Goal: Task Accomplishment & Management: Manage account settings

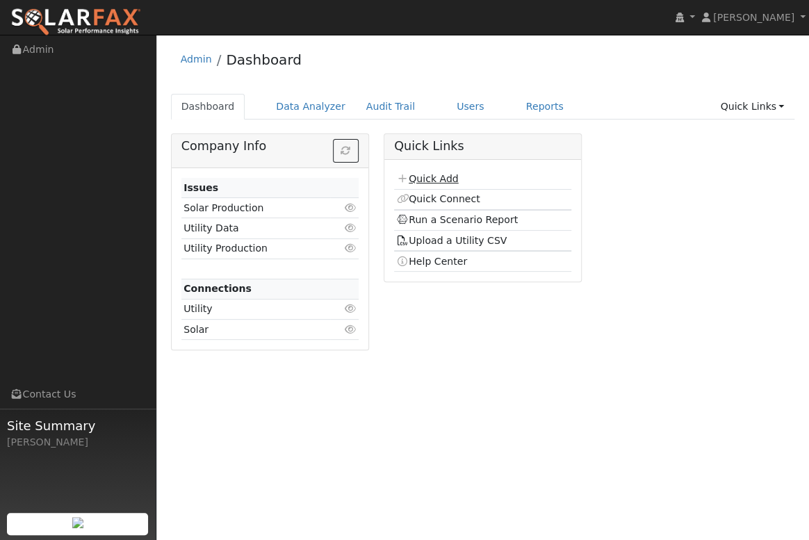
click at [430, 176] on link "Quick Add" at bounding box center [427, 178] width 62 height 11
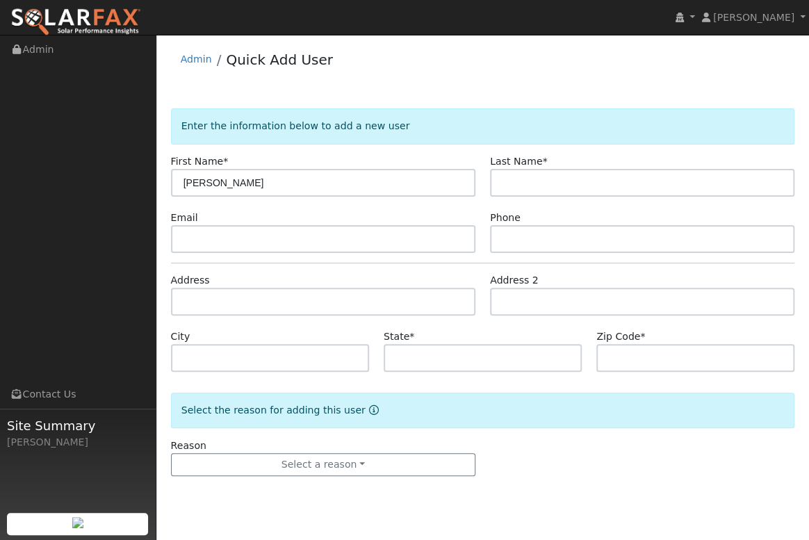
type input "Sarah"
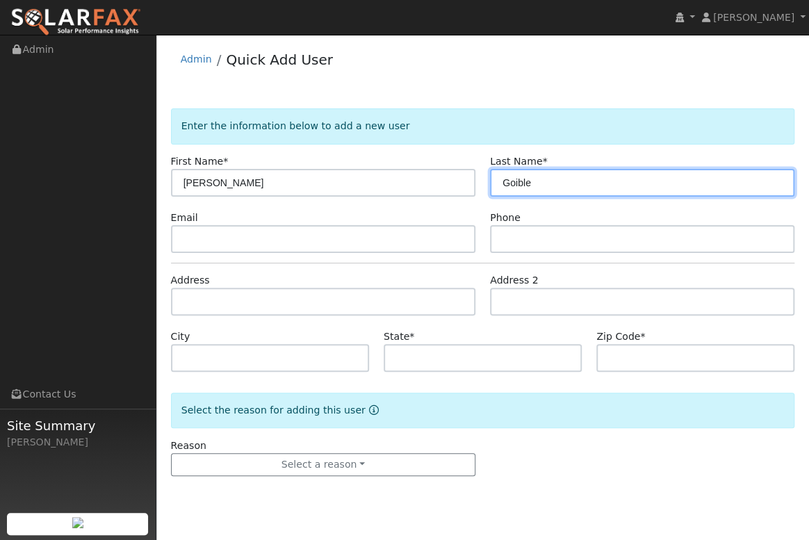
type input "Goible"
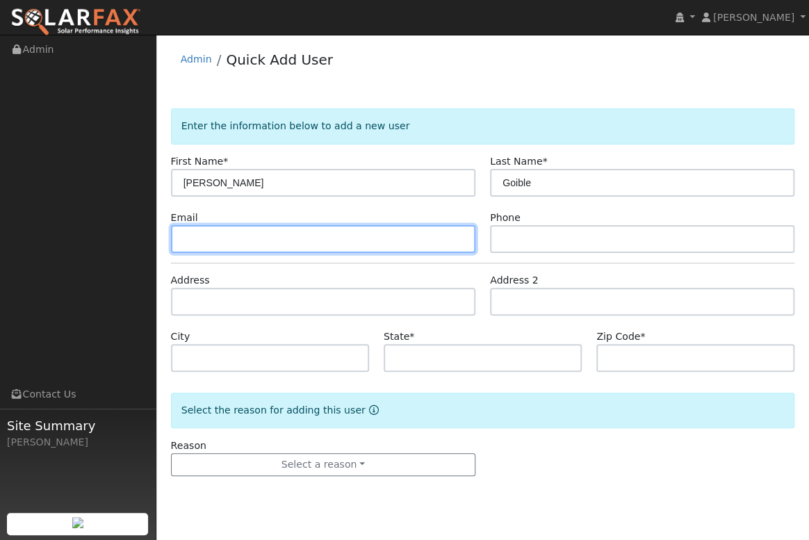
click at [202, 236] on input "text" at bounding box center [323, 239] width 305 height 28
paste input "[EMAIL_ADDRESS][DOMAIN_NAME]"
type input "[EMAIL_ADDRESS][DOMAIN_NAME]"
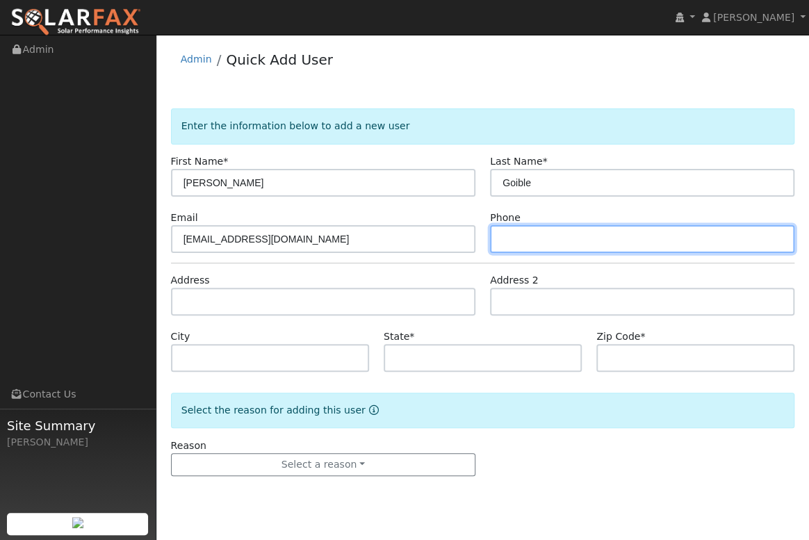
click at [524, 234] on input "text" at bounding box center [642, 239] width 305 height 28
type input "805-769-6251"
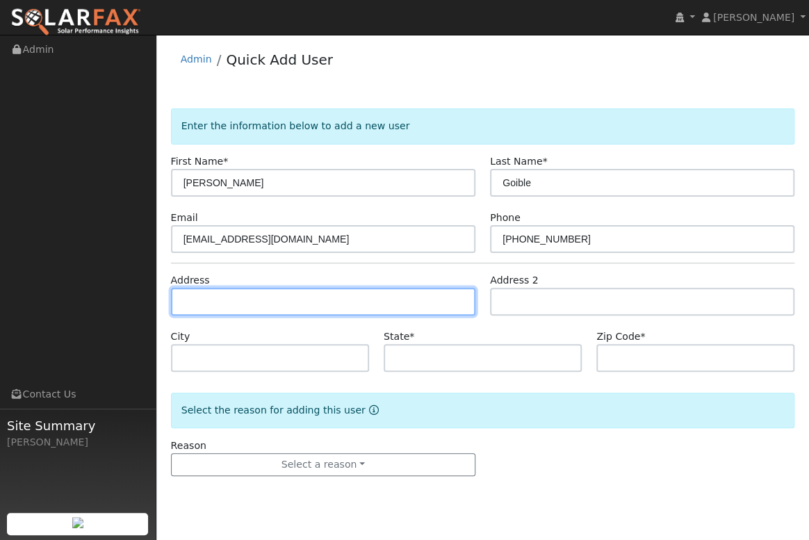
click at [189, 293] on input "text" at bounding box center [323, 302] width 305 height 28
paste input "6205 Alcantara Avenue, Atascadero, CA 93422, USA"
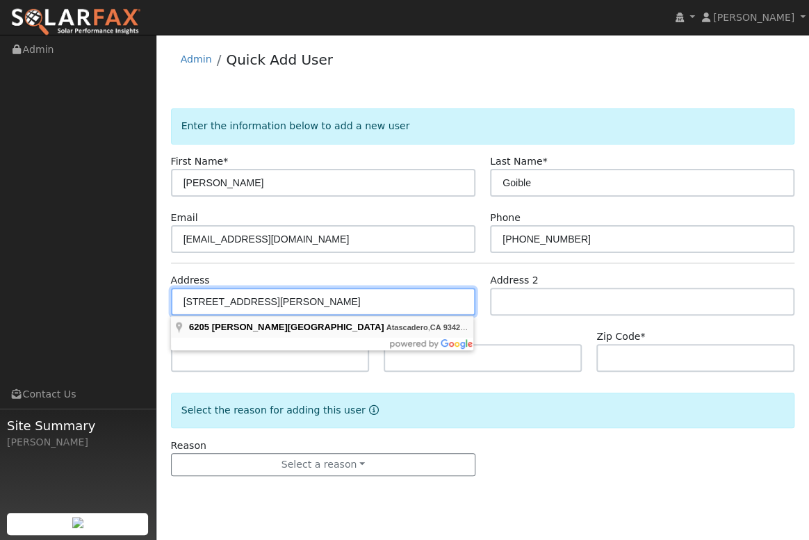
type input "6205 Alcantara Avenue"
type input "Atascadero"
type input "CA"
type input "93422"
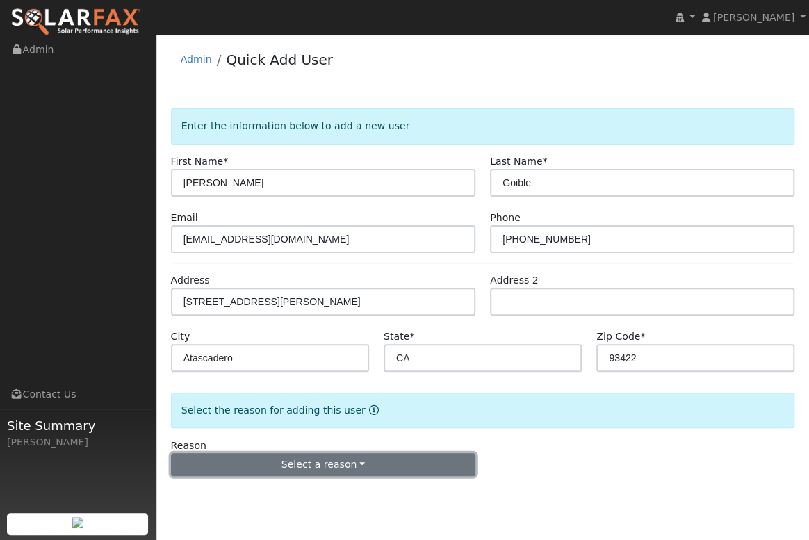
click at [328, 466] on button "Select a reason" at bounding box center [323, 465] width 305 height 24
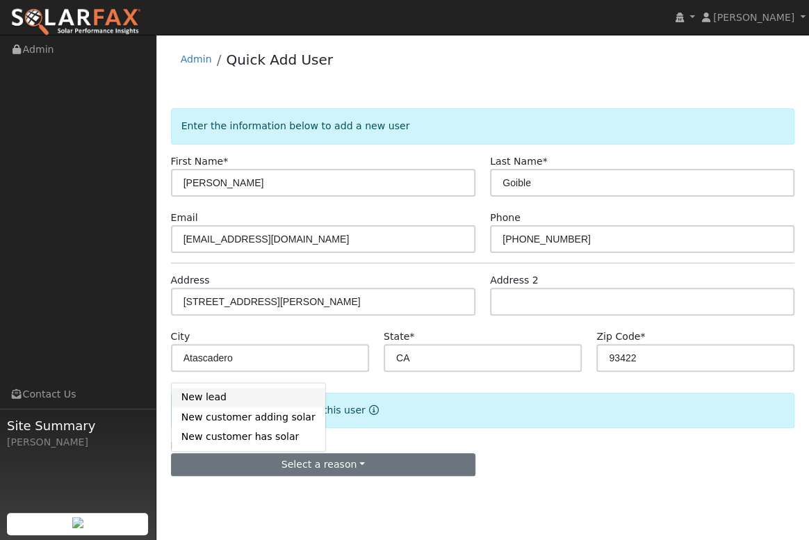
click at [244, 403] on link "New lead" at bounding box center [249, 397] width 154 height 19
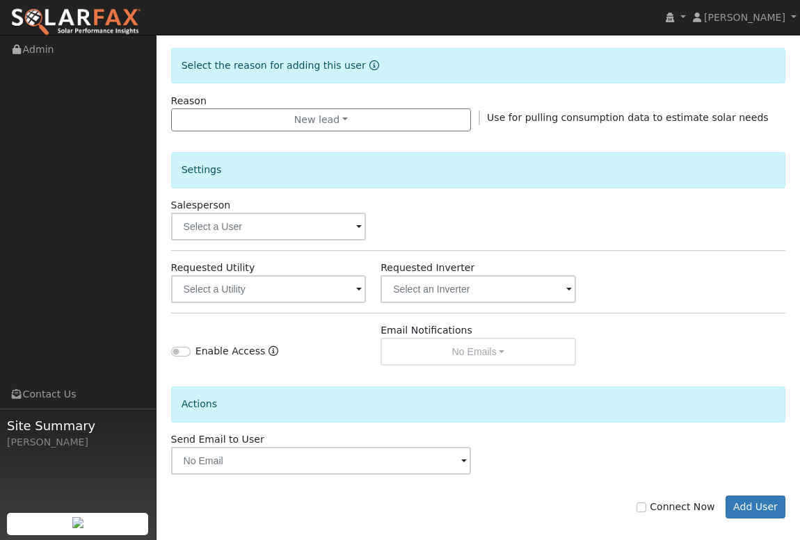
scroll to position [357, 0]
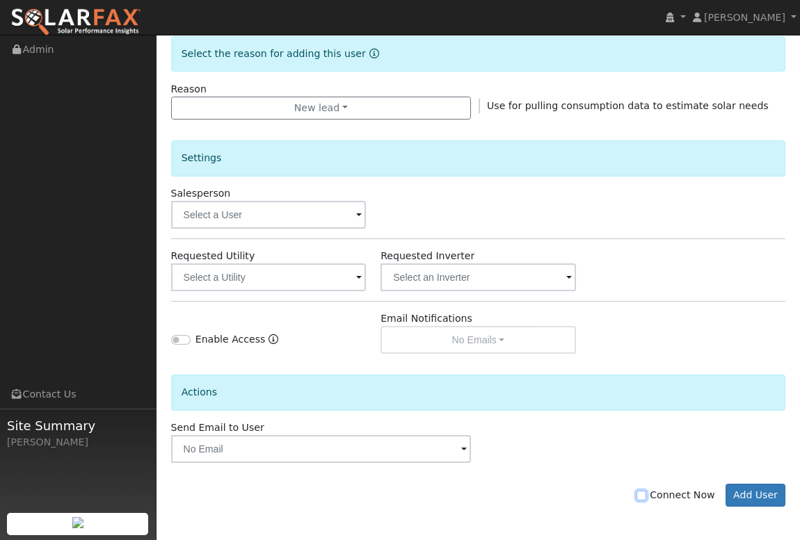
drag, startPoint x: 651, startPoint y: 490, endPoint x: 731, endPoint y: 489, distance: 79.3
click at [656, 489] on label "Connect Now" at bounding box center [675, 495] width 78 height 15
click at [646, 491] on input "Connect Now" at bounding box center [641, 496] width 10 height 10
checkbox input "true"
click at [742, 491] on button "Add User" at bounding box center [755, 496] width 60 height 24
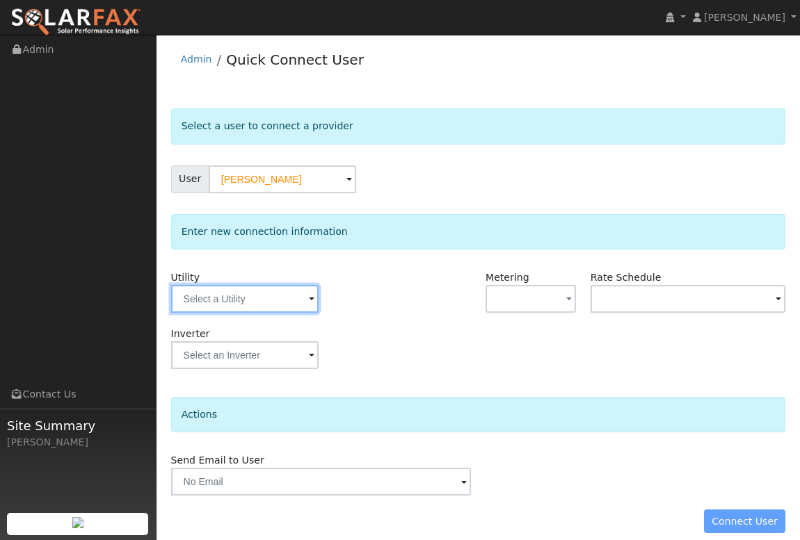
click at [300, 298] on input "text" at bounding box center [244, 299] width 147 height 28
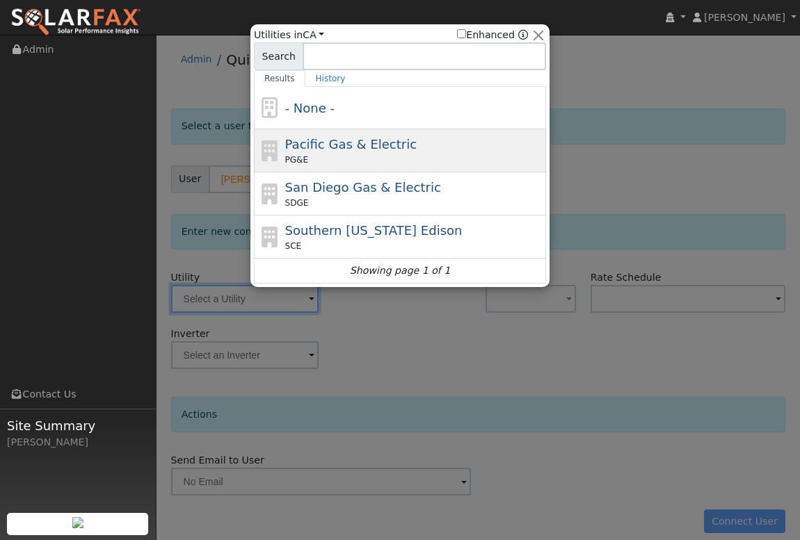
click at [335, 149] on span "Pacific Gas & Electric" at bounding box center [350, 144] width 131 height 15
type input "PG&E"
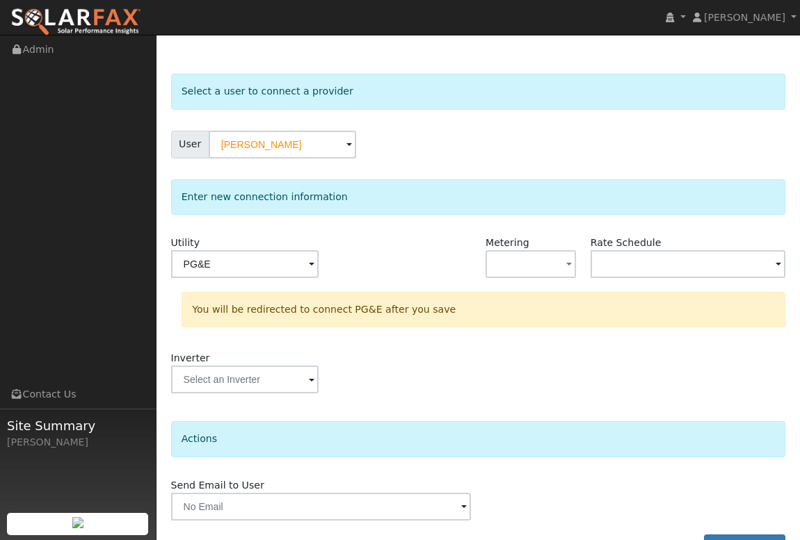
scroll to position [72, 0]
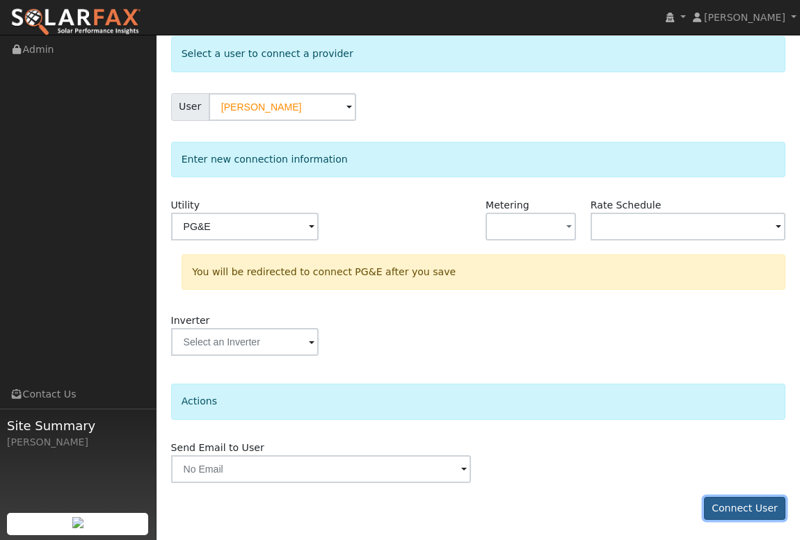
click at [767, 517] on button "Connect User" at bounding box center [745, 509] width 82 height 24
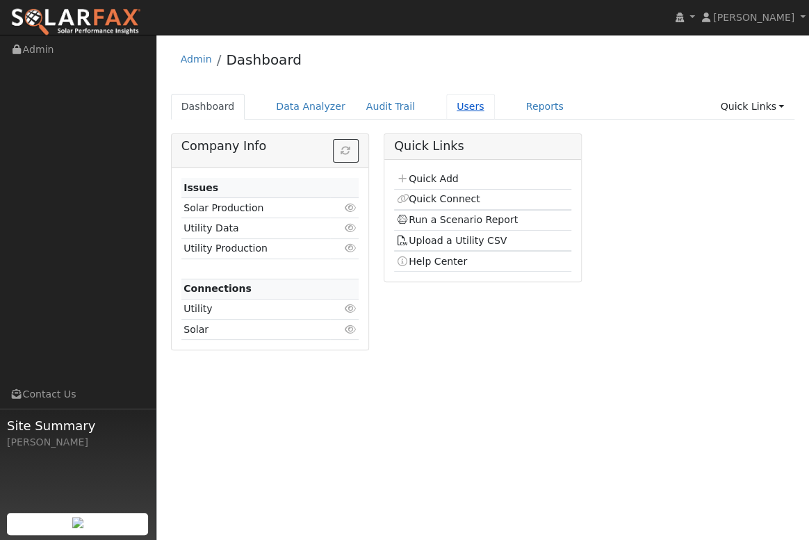
click at [446, 104] on link "Users" at bounding box center [470, 107] width 49 height 26
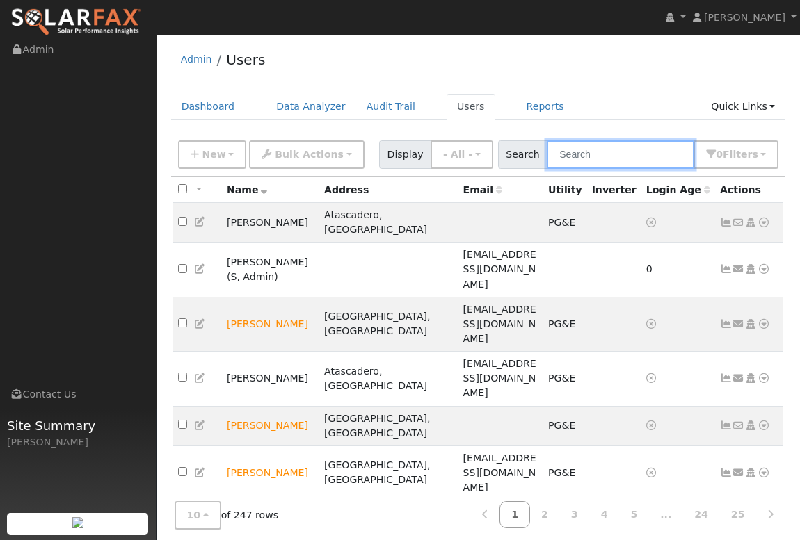
click at [588, 158] on input "text" at bounding box center [619, 154] width 147 height 29
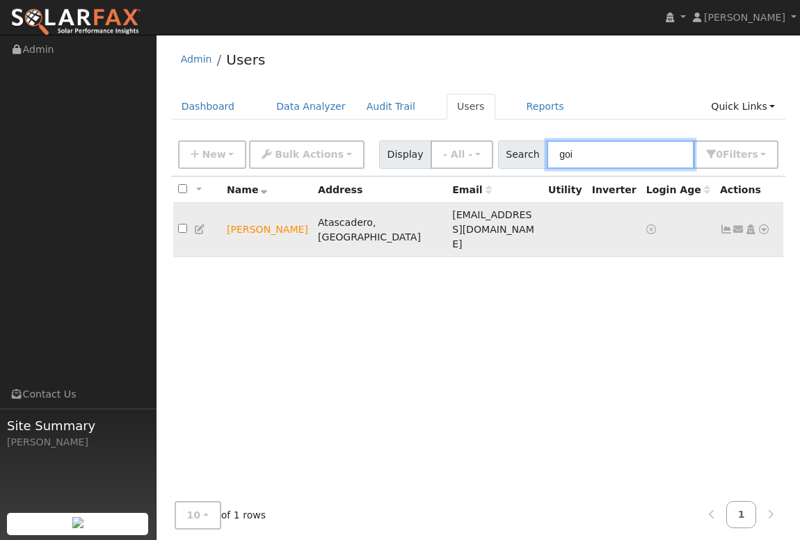
type input "goi"
click at [765, 225] on icon at bounding box center [763, 230] width 13 height 10
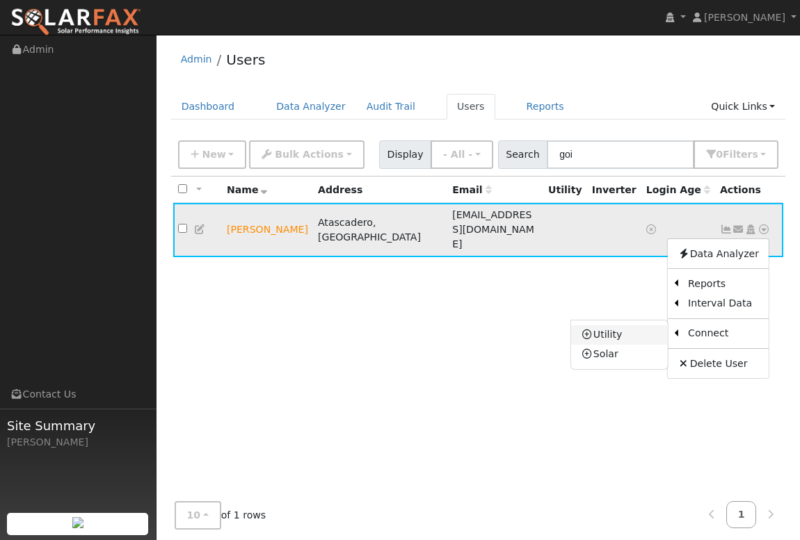
click at [617, 325] on link "Utility" at bounding box center [619, 334] width 97 height 19
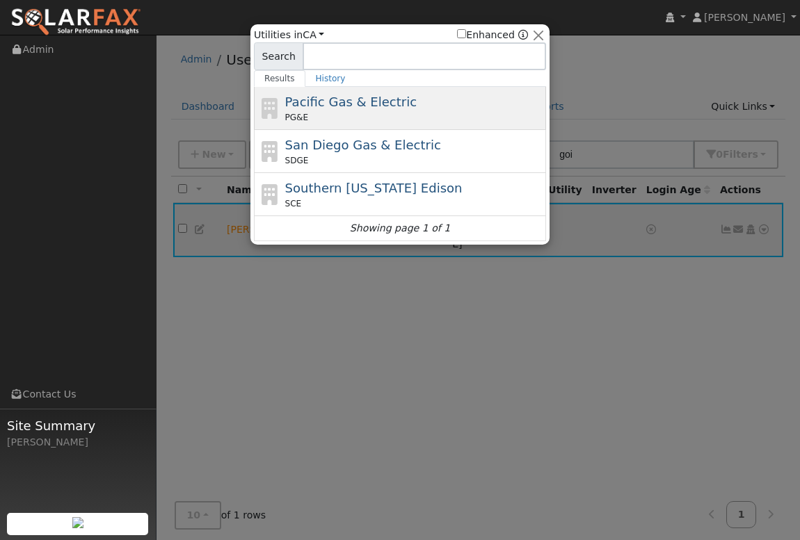
click at [323, 108] on span "Pacific Gas & Electric" at bounding box center [350, 102] width 131 height 15
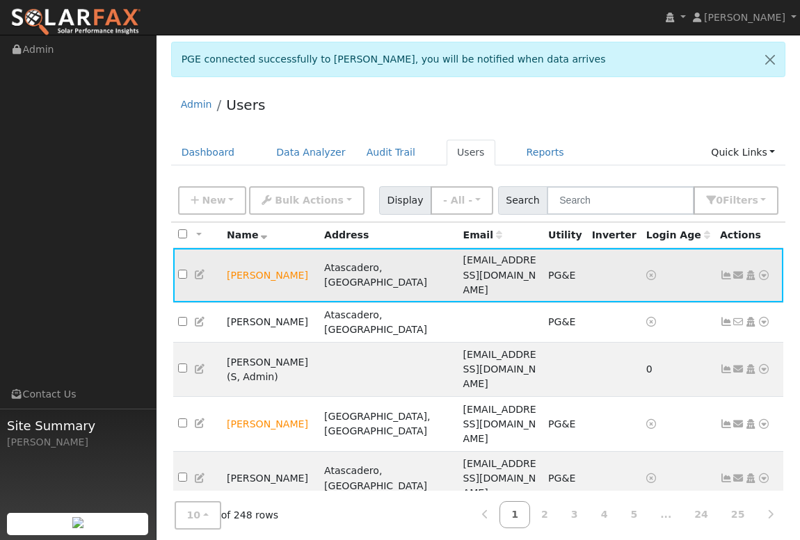
click at [763, 270] on icon at bounding box center [763, 275] width 13 height 10
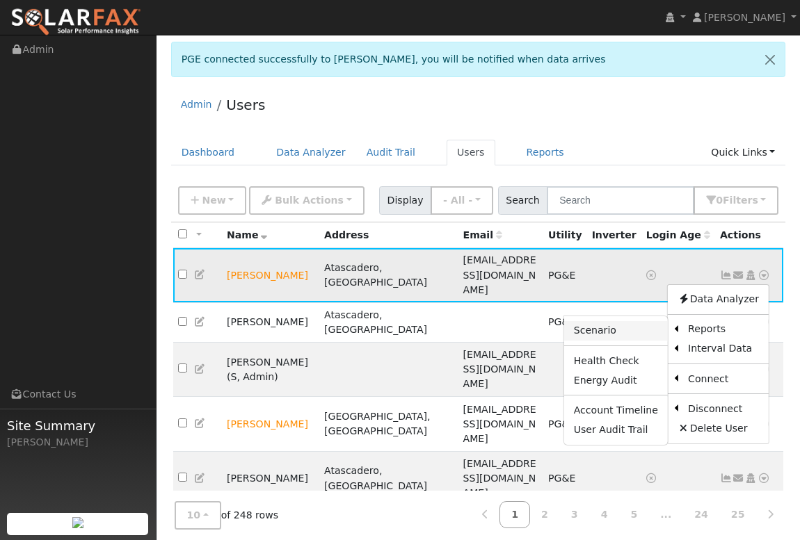
click at [618, 321] on link "Scenario" at bounding box center [616, 330] width 104 height 19
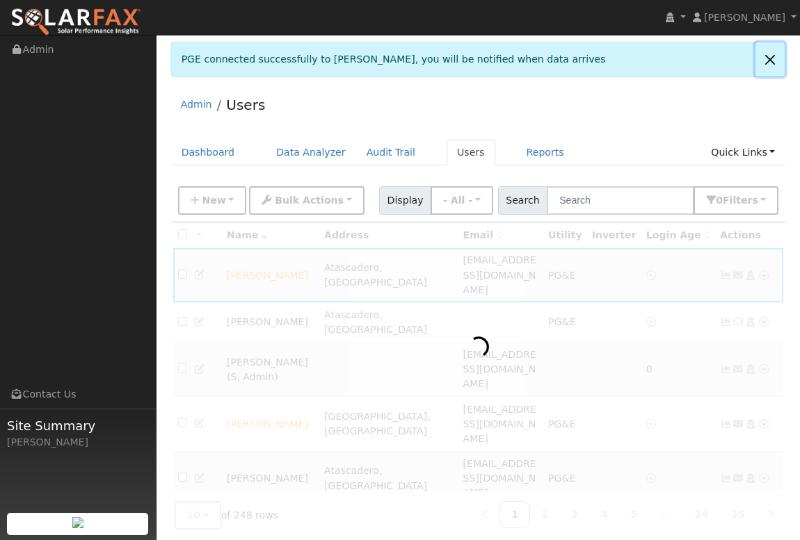
drag, startPoint x: 770, startPoint y: 60, endPoint x: 728, endPoint y: 79, distance: 45.7
click at [769, 60] on link at bounding box center [769, 59] width 29 height 34
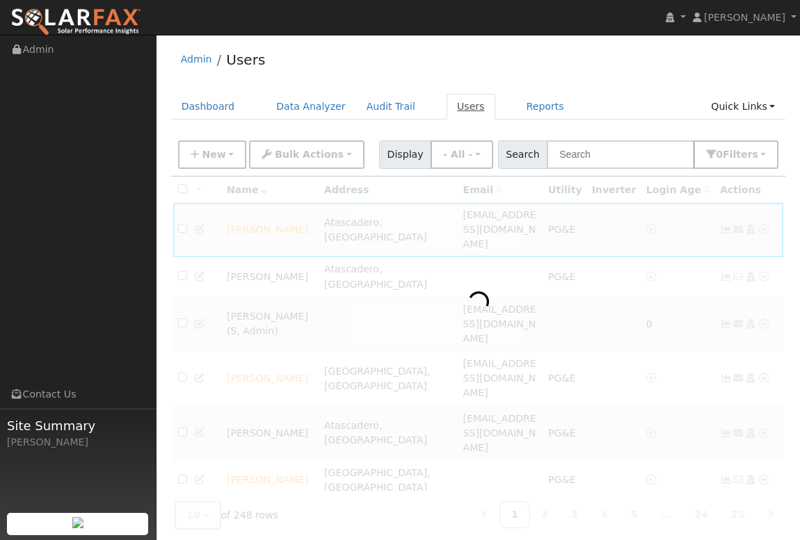
click at [448, 109] on link "Users" at bounding box center [470, 107] width 49 height 26
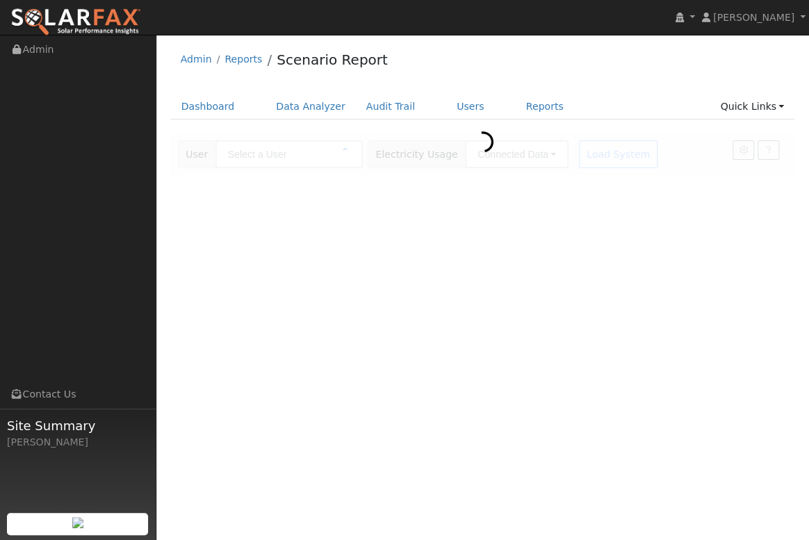
type input "[PERSON_NAME]"
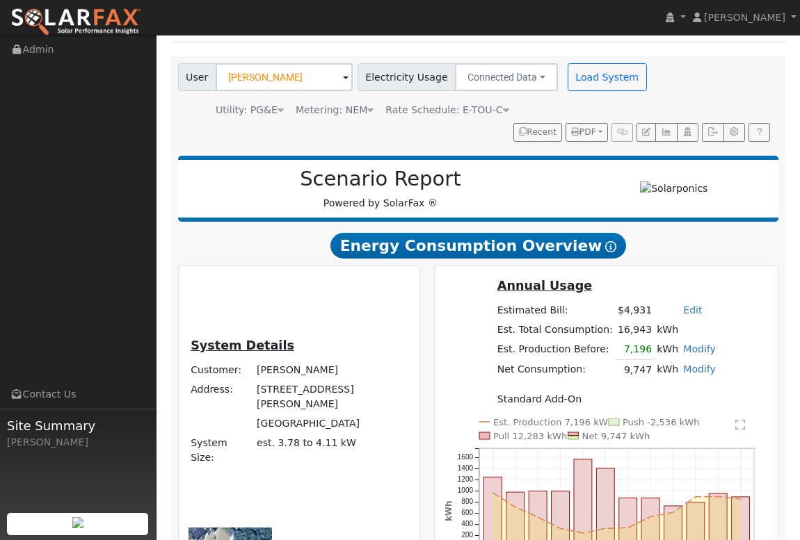
scroll to position [63, 0]
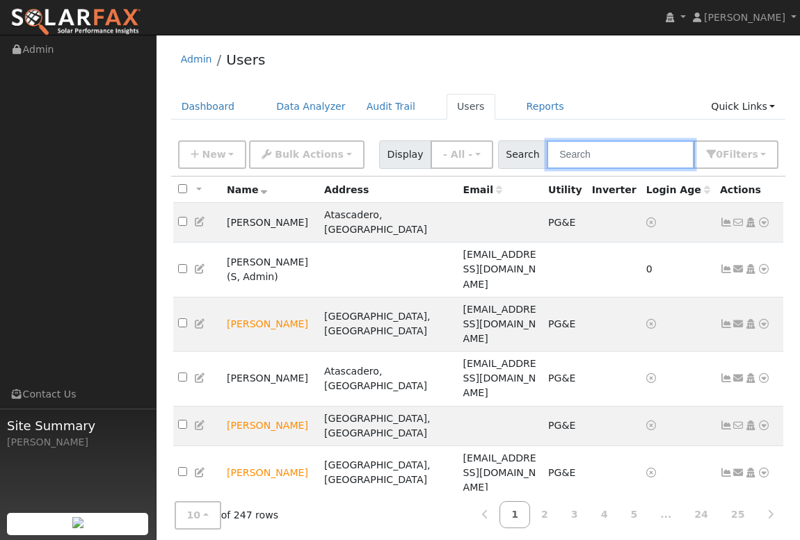
click at [632, 152] on input "text" at bounding box center [619, 154] width 147 height 29
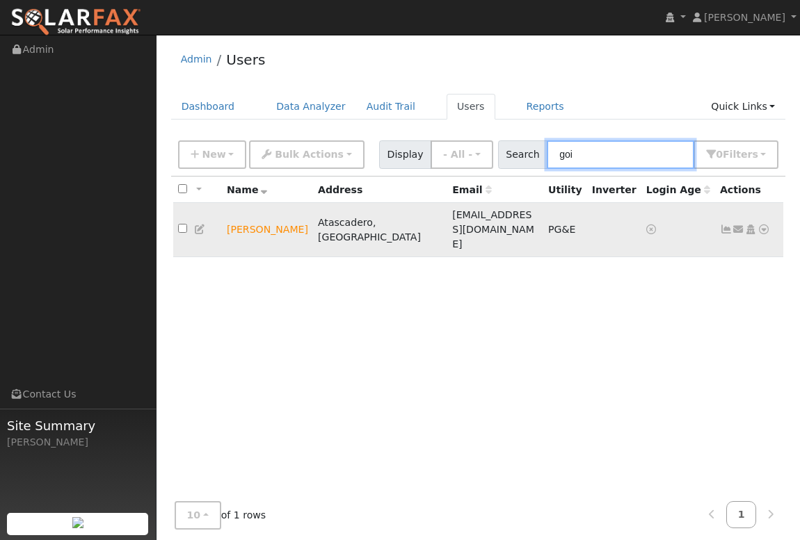
type input "goi"
click at [763, 225] on icon at bounding box center [763, 230] width 13 height 10
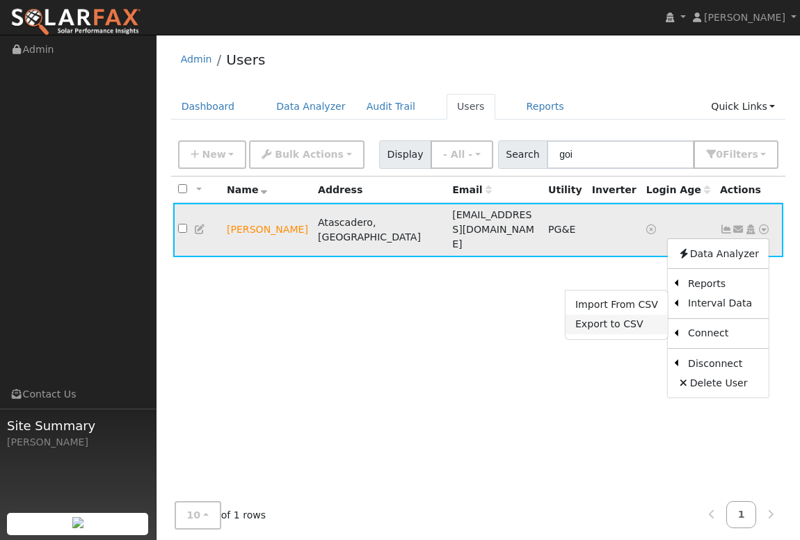
click at [624, 315] on link "Export to CSV" at bounding box center [616, 324] width 102 height 19
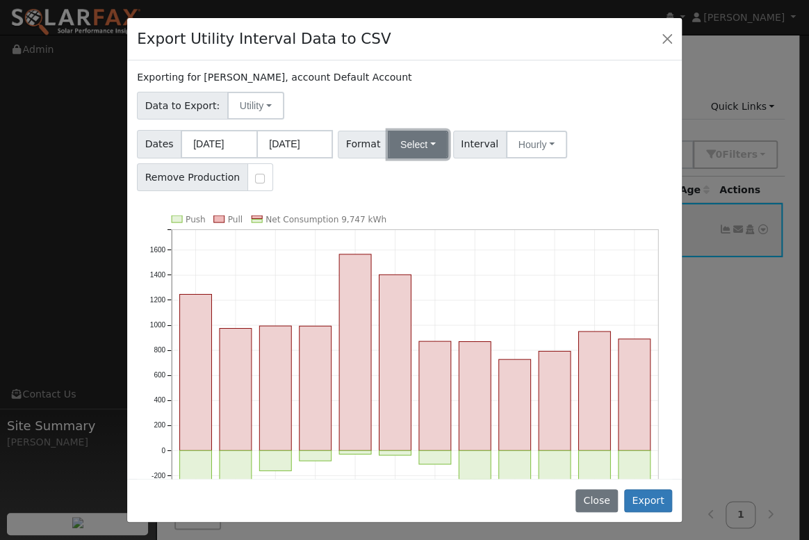
click at [419, 152] on button "Select" at bounding box center [418, 145] width 60 height 28
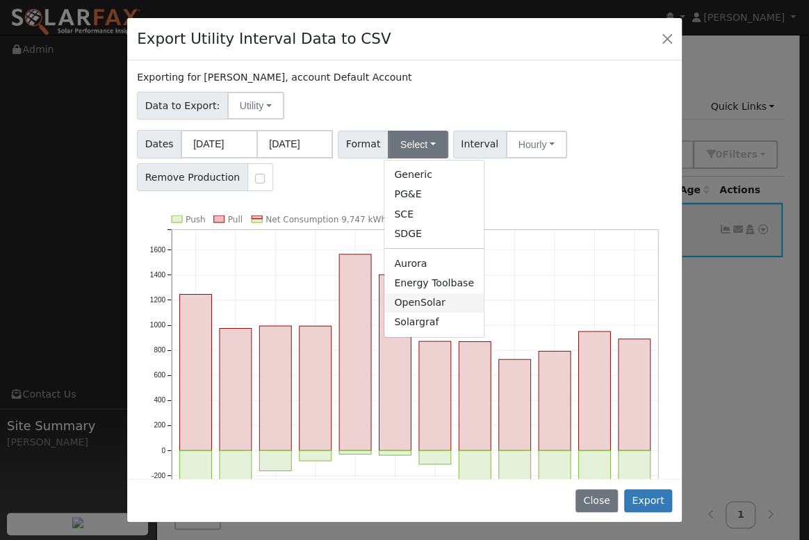
click at [419, 305] on link "OpenSolar" at bounding box center [433, 302] width 99 height 19
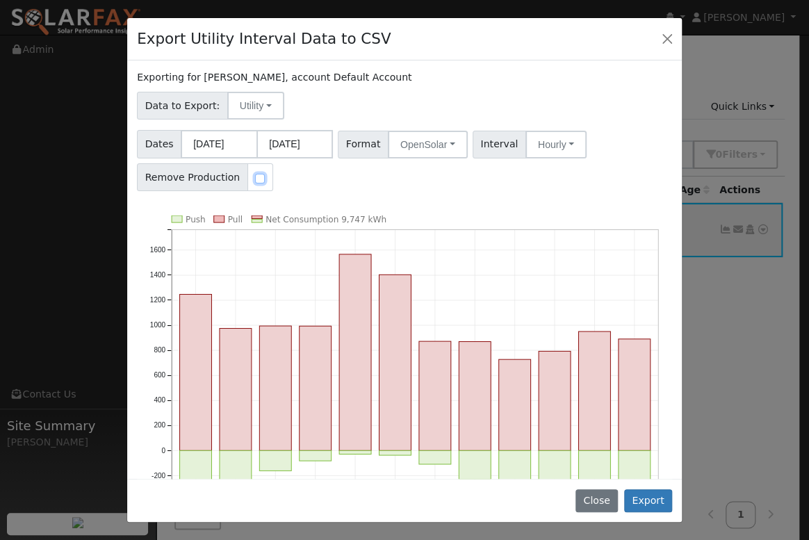
click at [255, 178] on input "checkbox" at bounding box center [260, 179] width 10 height 10
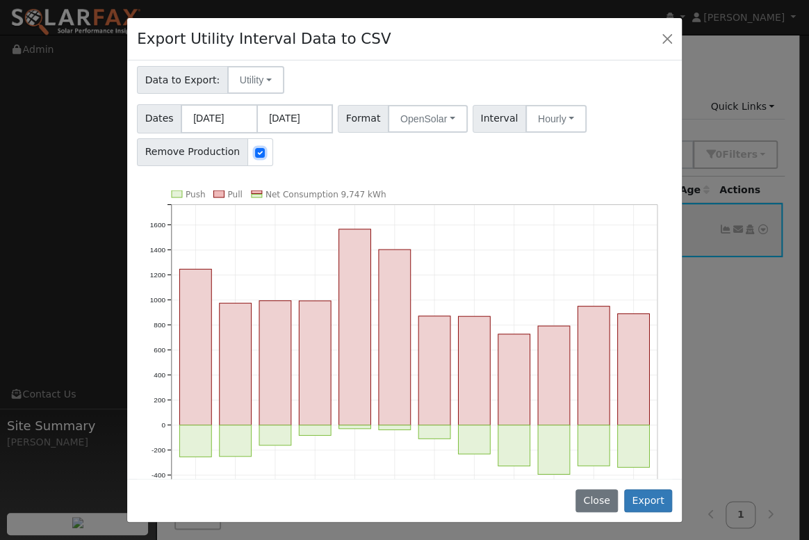
scroll to position [15, 0]
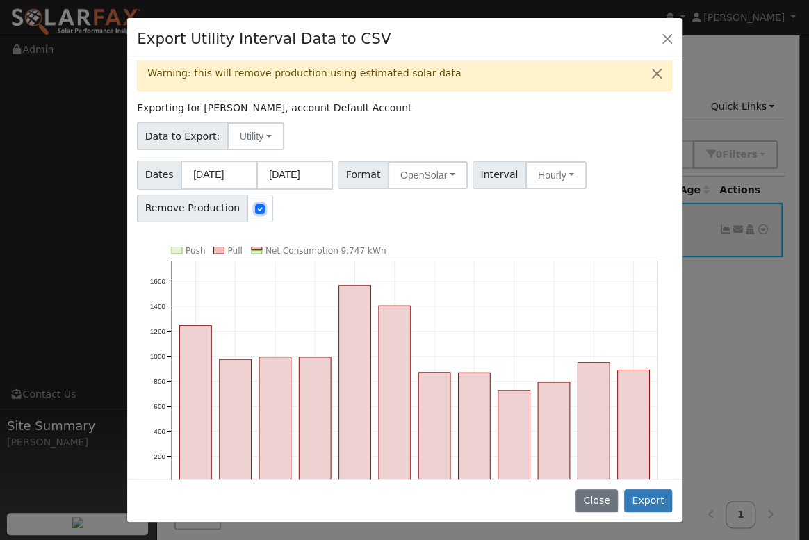
click at [255, 208] on input "checkbox" at bounding box center [260, 209] width 10 height 10
checkbox input "false"
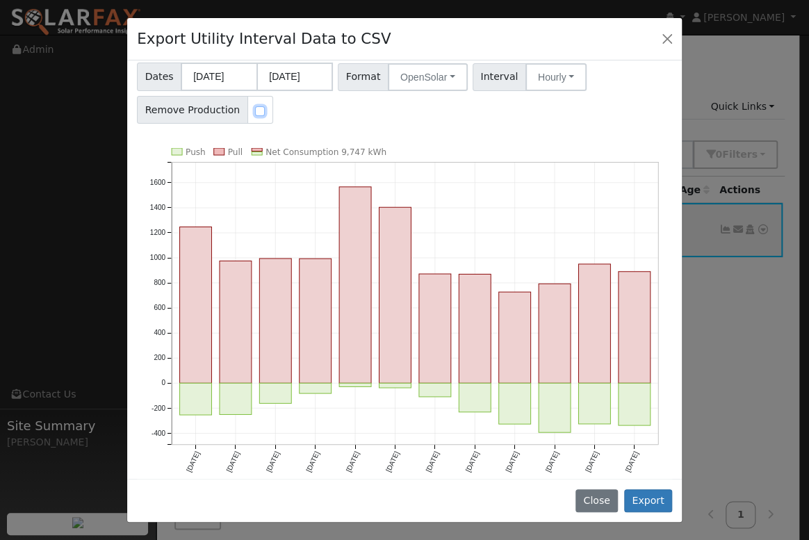
scroll to position [75, 0]
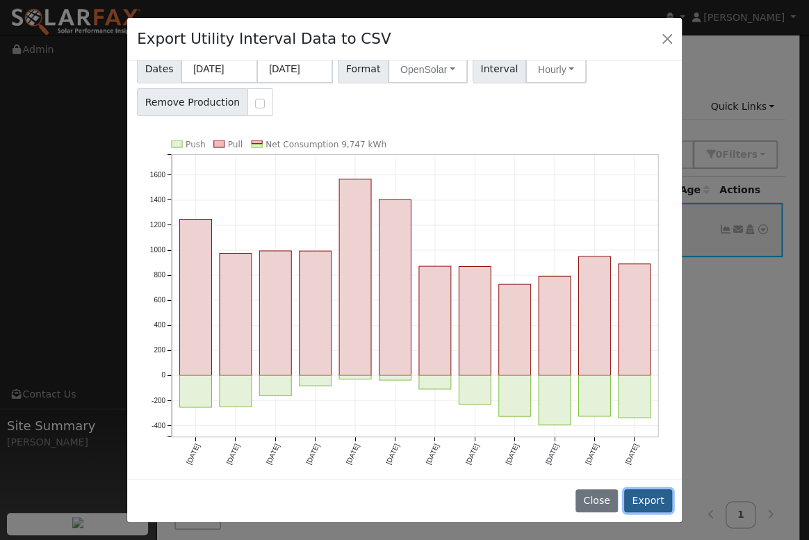
click at [657, 507] on button "Export" at bounding box center [648, 501] width 48 height 24
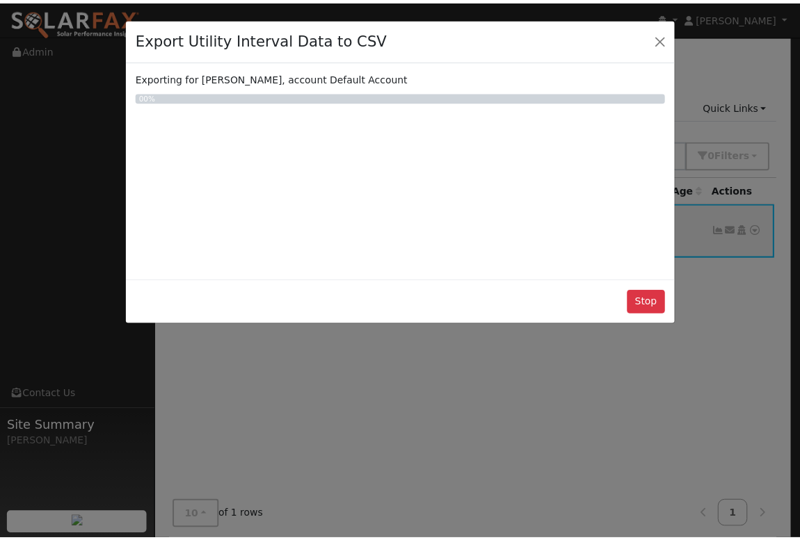
scroll to position [0, 0]
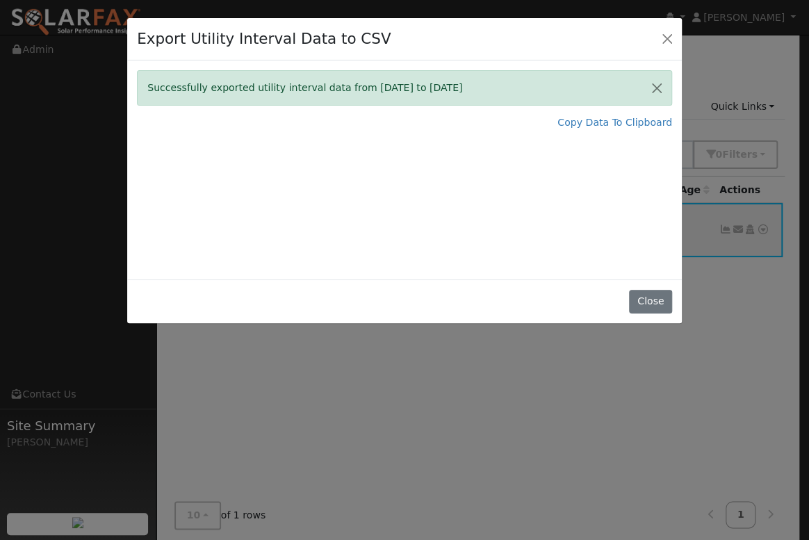
click at [410, 354] on div "Export Utility Interval Data to CSV Successfully exported utility interval data…" at bounding box center [404, 270] width 809 height 540
click at [665, 42] on button "Close" at bounding box center [667, 38] width 19 height 19
